Goal: Task Accomplishment & Management: Use online tool/utility

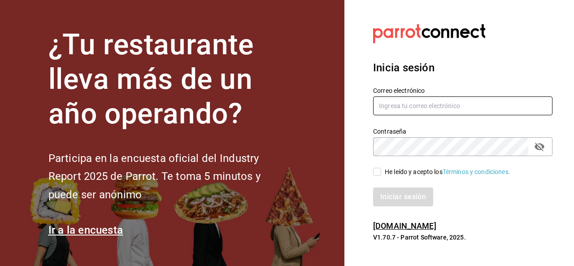
type input "SERGIO.SANTILLAN@GRUPOCOSTENO.COM"
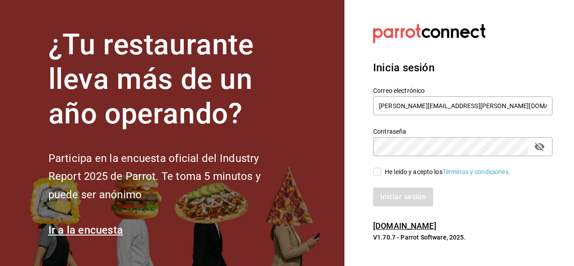
click at [377, 173] on input "He leído y acepto los Términos y condiciones." at bounding box center [377, 172] width 8 height 8
checkbox input "true"
click at [390, 199] on button "Iniciar sesión" at bounding box center [403, 196] width 61 height 19
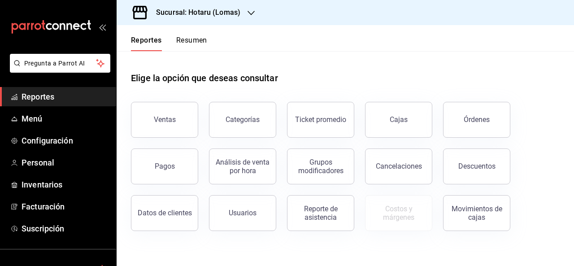
click at [252, 14] on icon "button" at bounding box center [250, 12] width 7 height 7
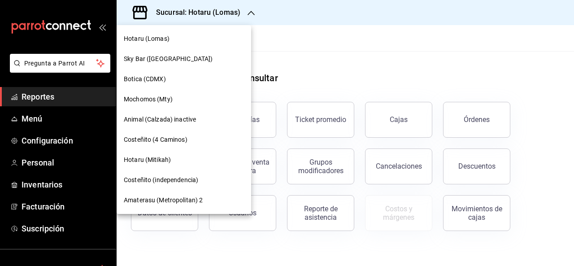
click at [152, 162] on span "Hotaru (Mitikah)" at bounding box center [147, 159] width 47 height 9
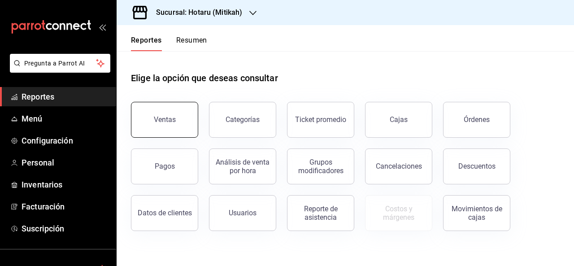
click at [171, 121] on div "Ventas" at bounding box center [165, 119] width 22 height 9
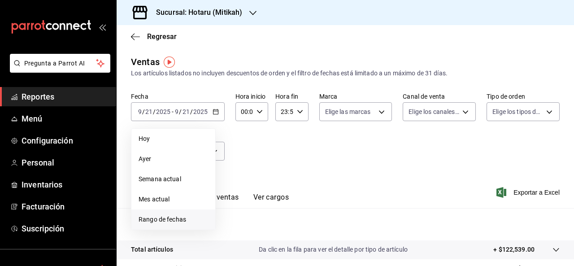
click at [153, 221] on span "Rango de fechas" at bounding box center [172, 219] width 69 height 9
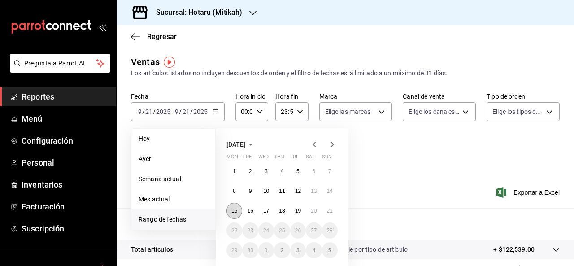
click at [234, 209] on abbr "15" at bounding box center [234, 211] width 6 height 6
click at [329, 214] on button "21" at bounding box center [330, 211] width 16 height 16
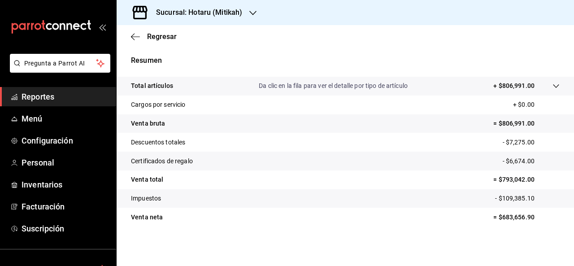
scroll to position [143, 0]
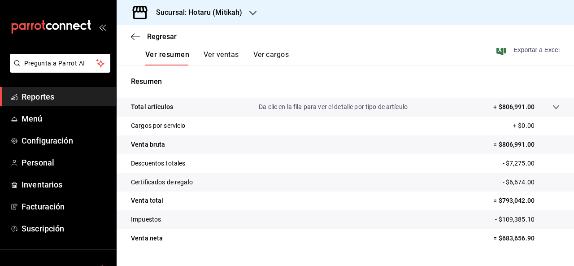
click at [511, 49] on span "Exportar a Excel" at bounding box center [528, 49] width 61 height 11
